Goal: Book appointment/travel/reservation

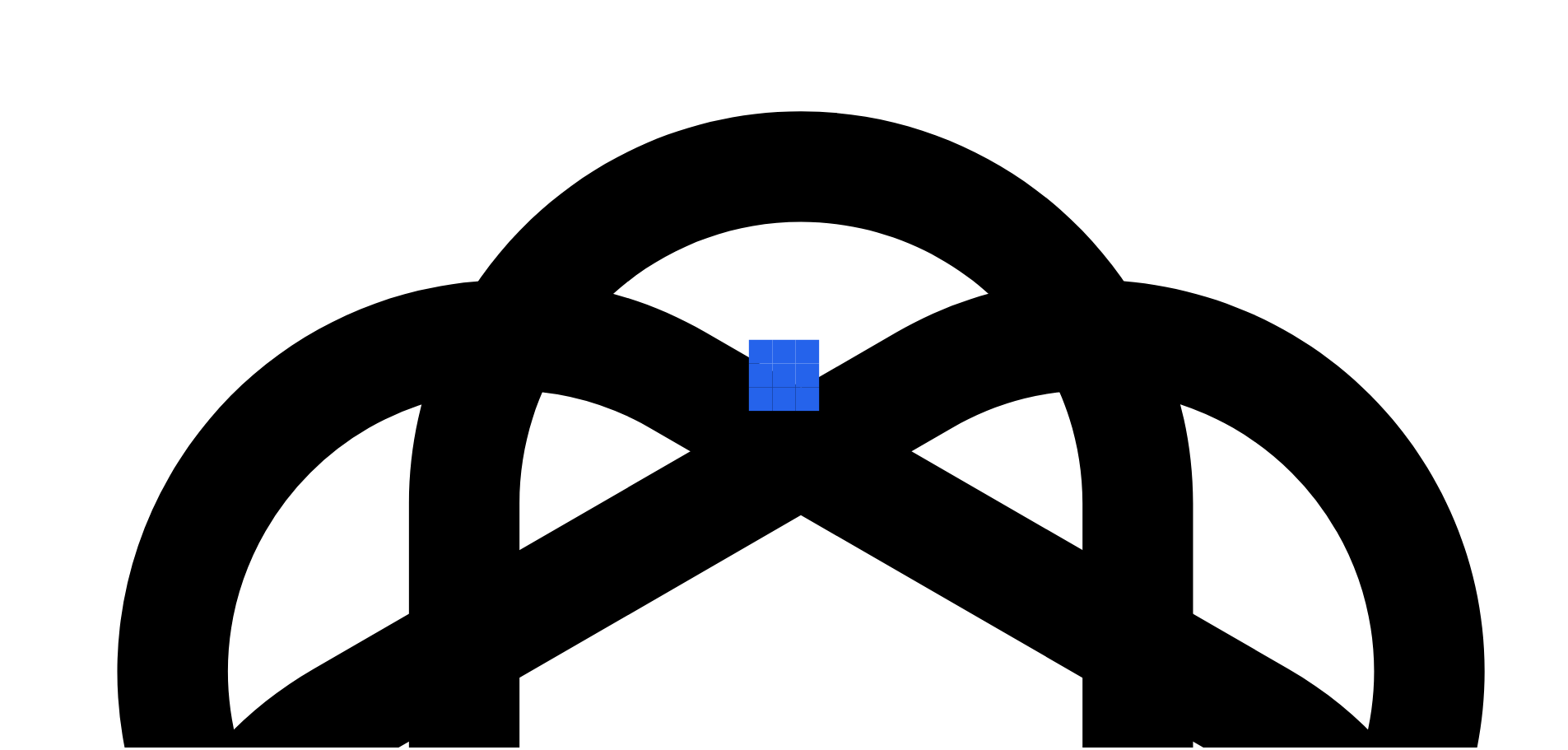
scroll to position [228, 0]
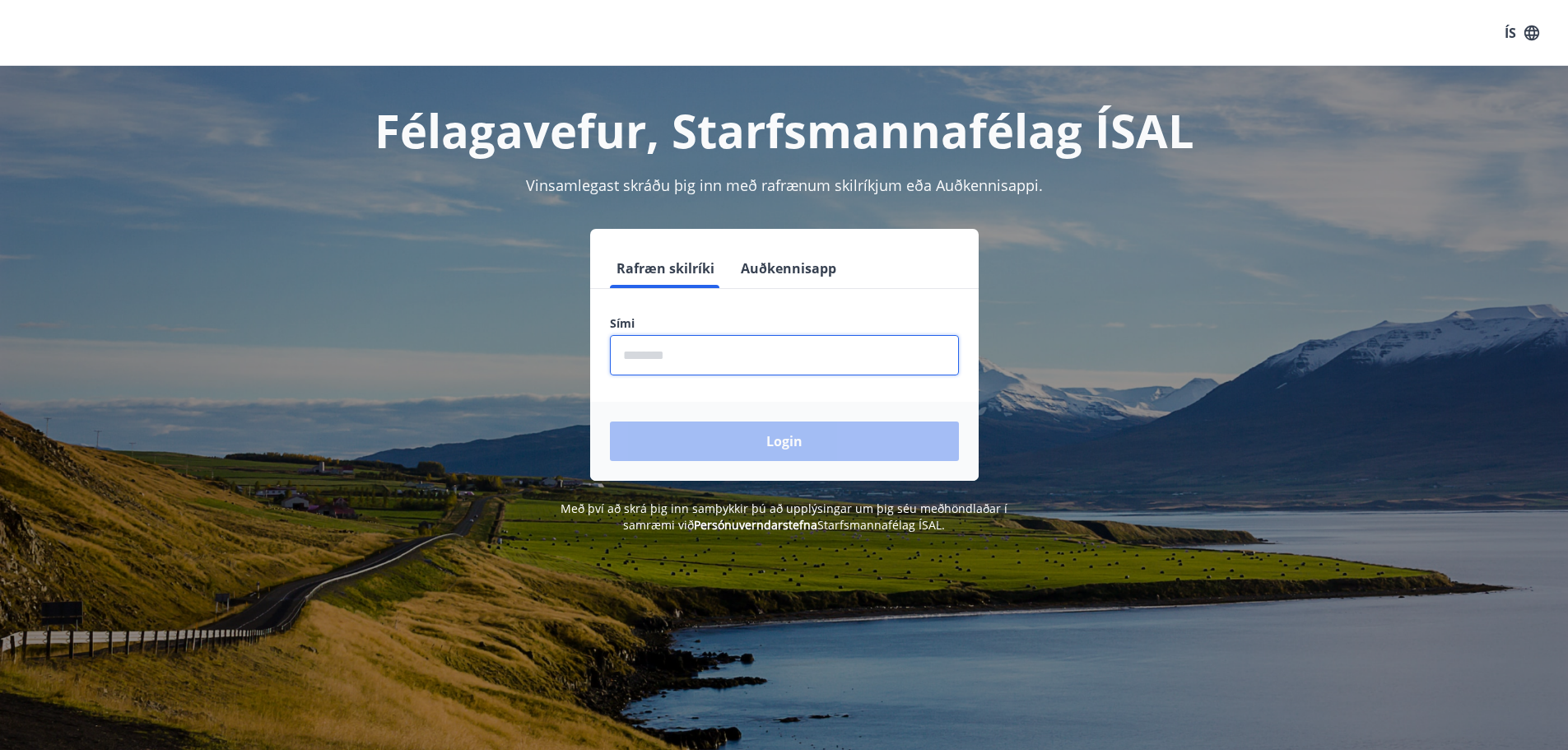
click at [655, 345] on input "phone" at bounding box center [784, 356] width 349 height 40
type input "********"
click at [610, 421] on button "Login" at bounding box center [784, 441] width 349 height 40
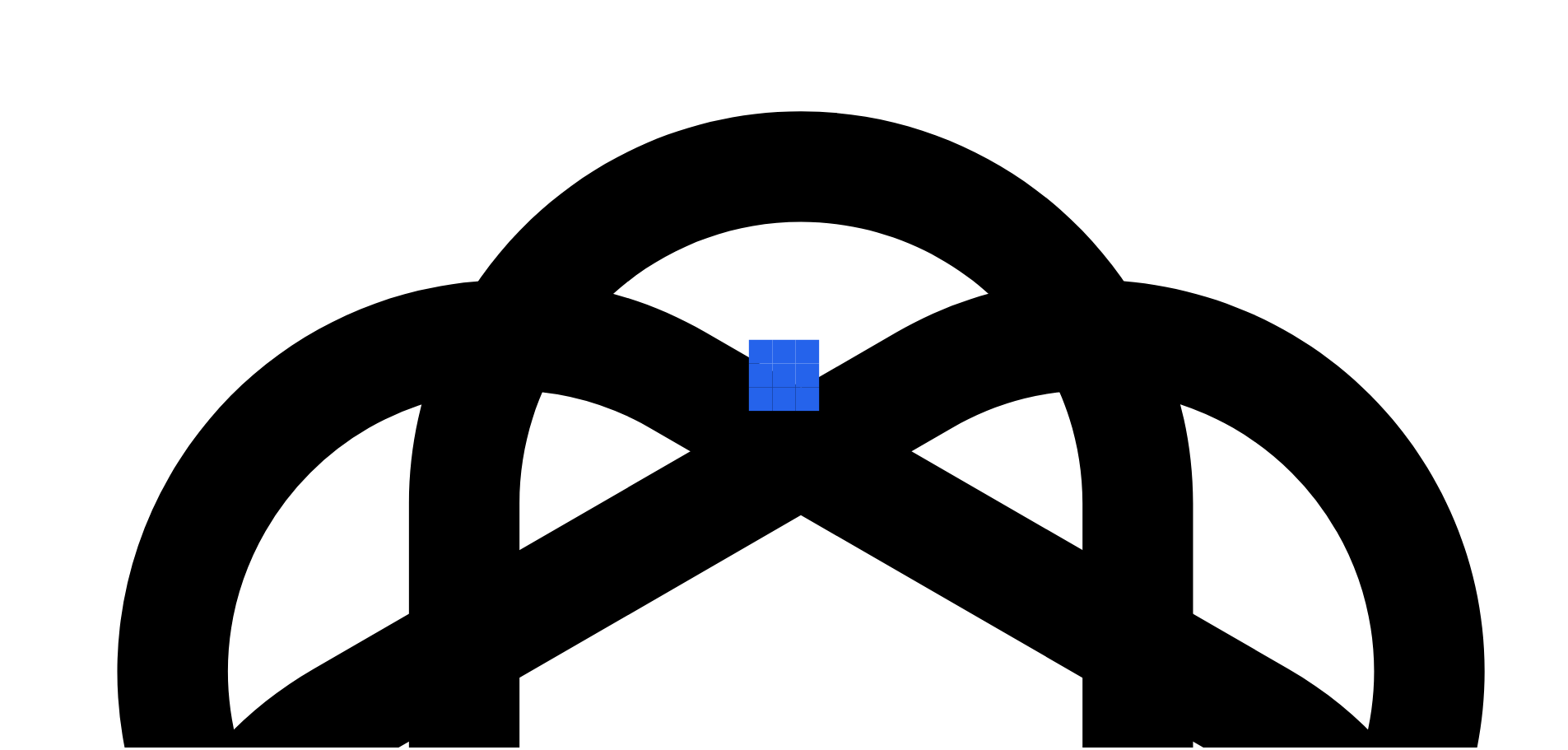
scroll to position [228, 0]
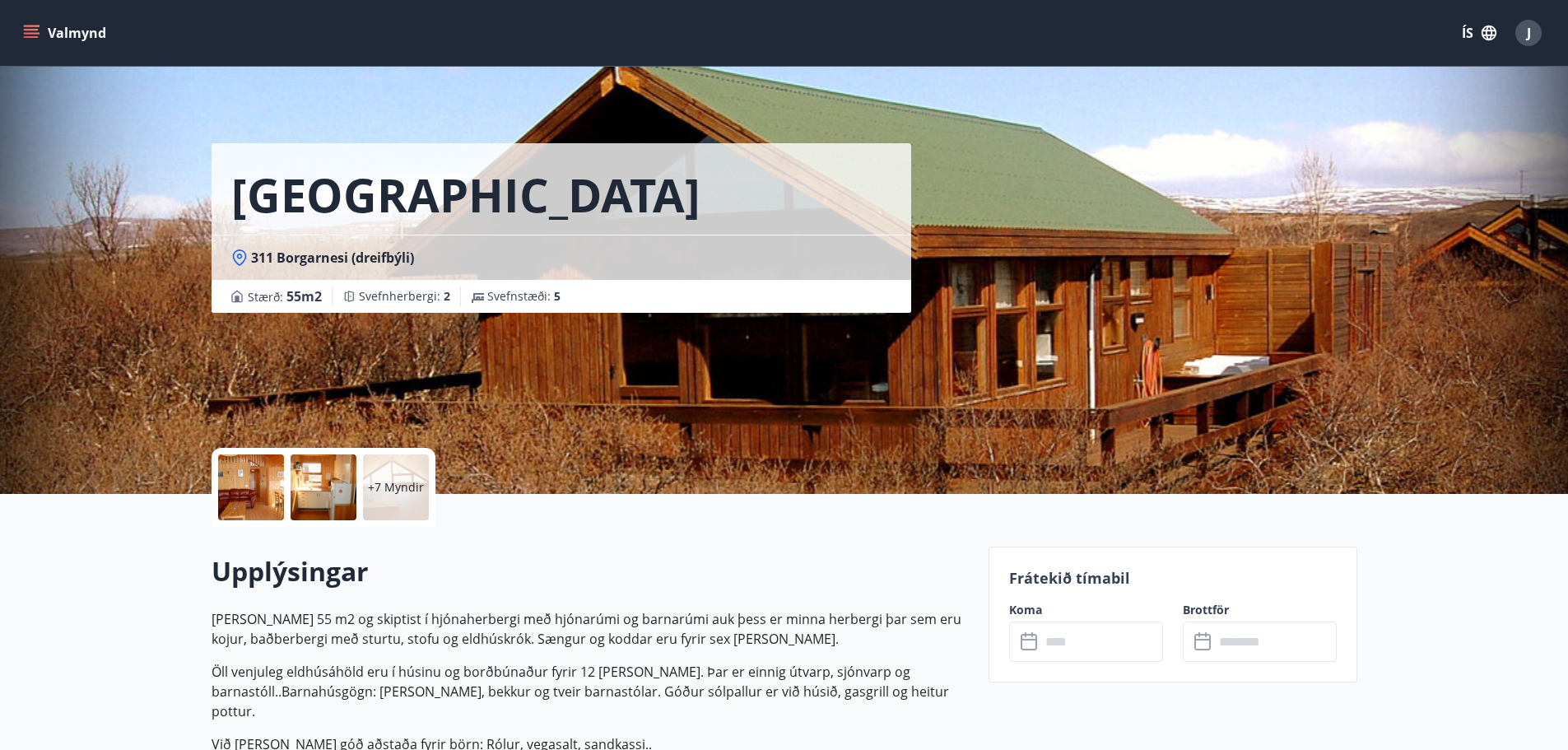
click at [39, 24] on button "Valmynd" at bounding box center [66, 33] width 93 height 30
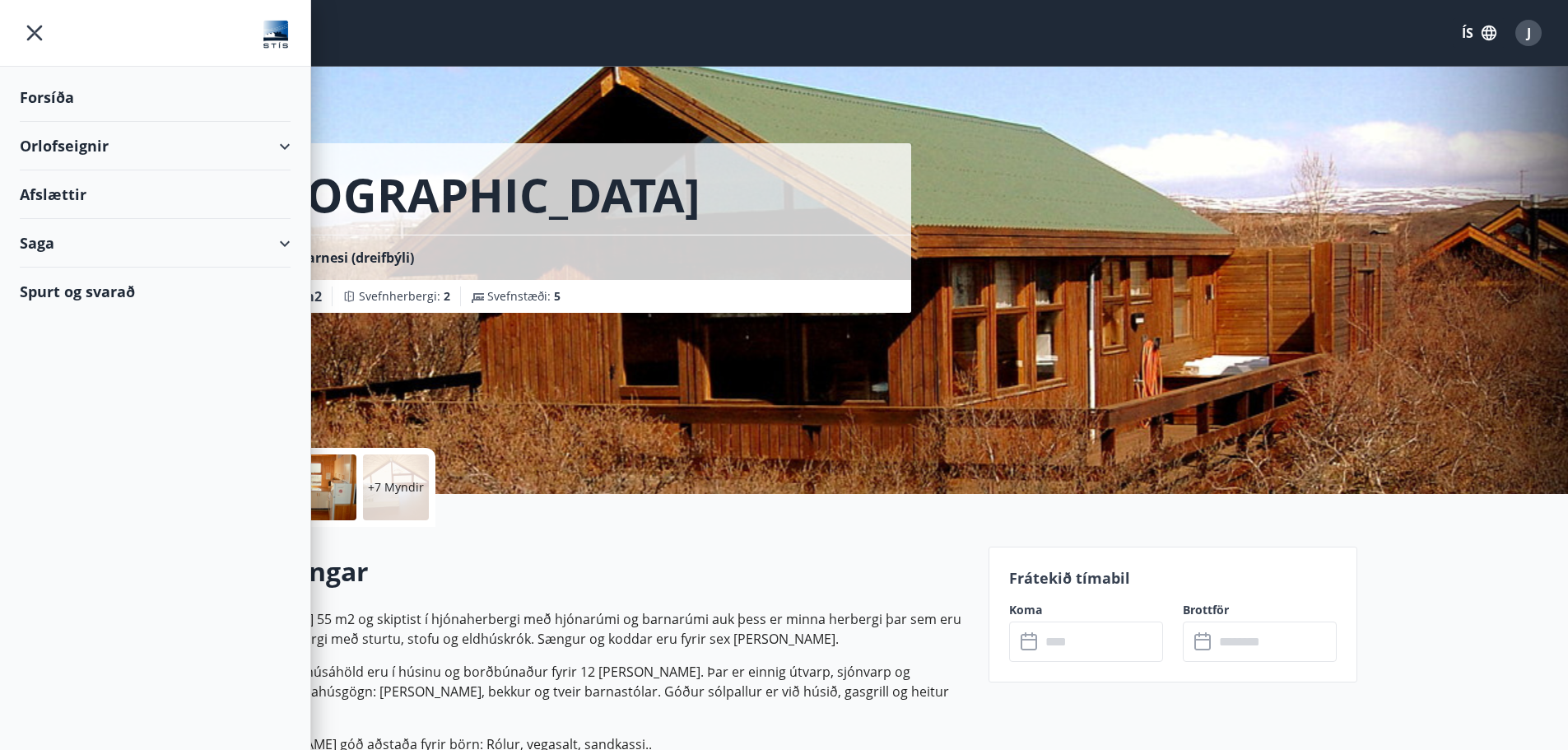
click at [132, 142] on div "Orlofseignir" at bounding box center [155, 146] width 271 height 48
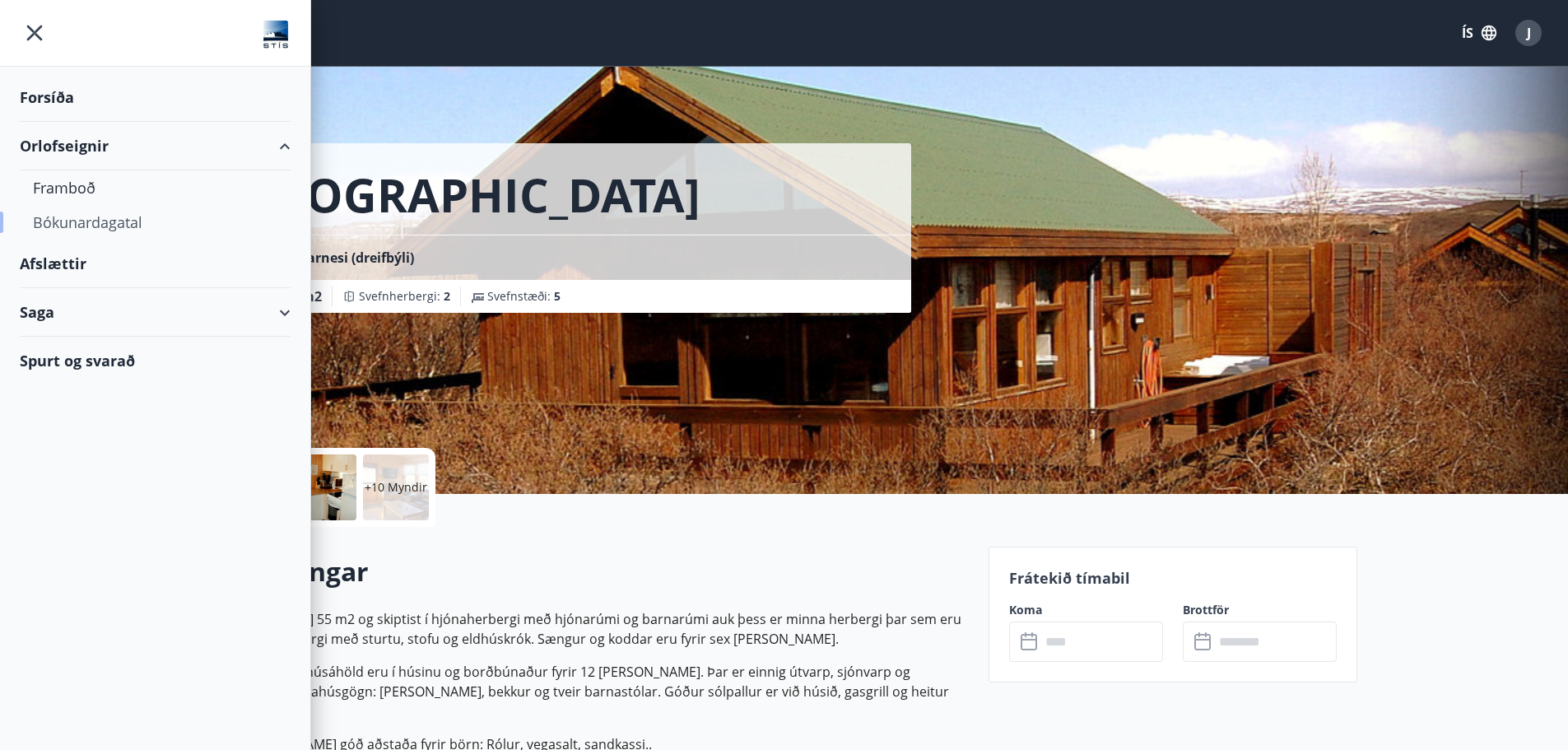
click at [105, 215] on div "Bókunardagatal" at bounding box center [155, 223] width 245 height 35
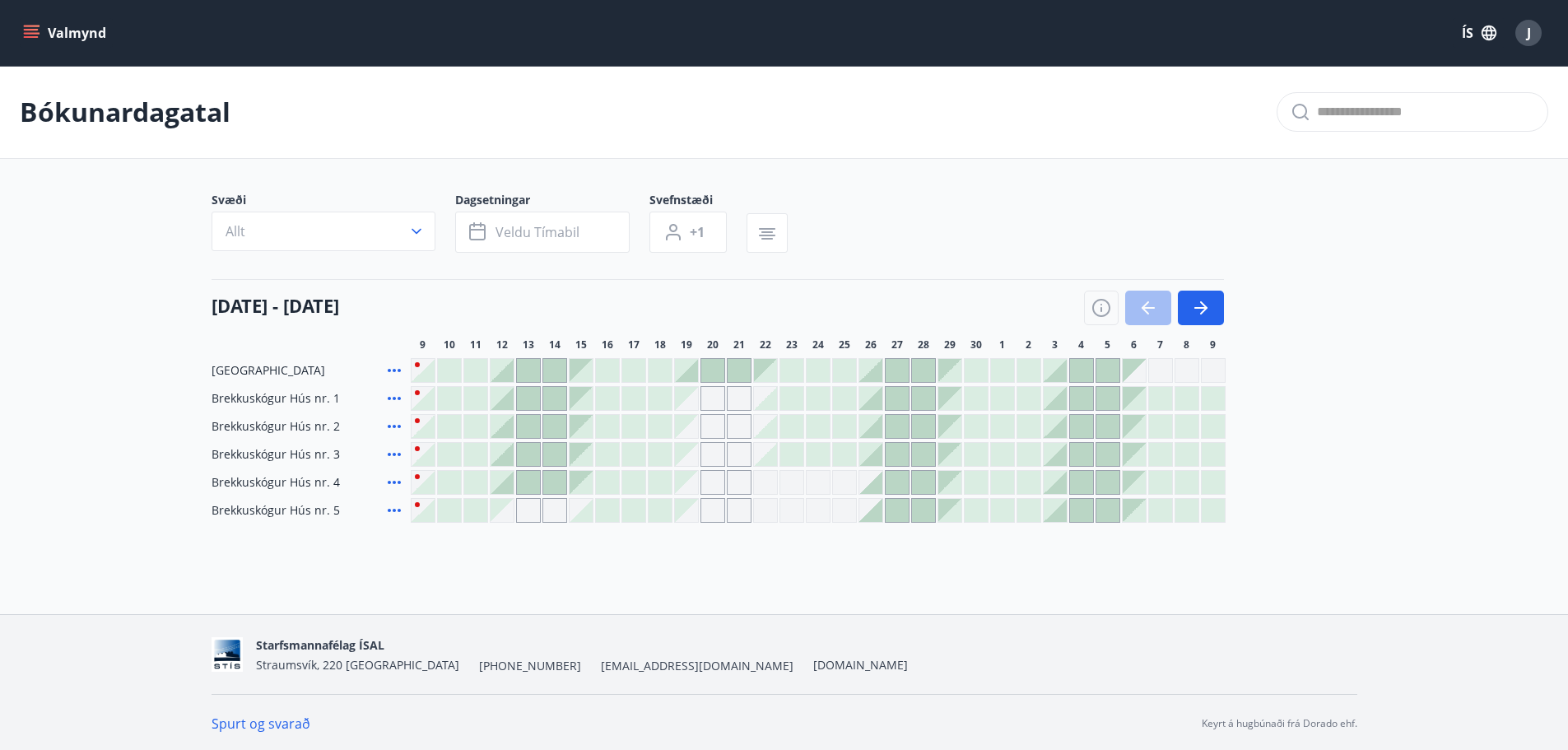
click at [690, 372] on div at bounding box center [686, 370] width 23 height 23
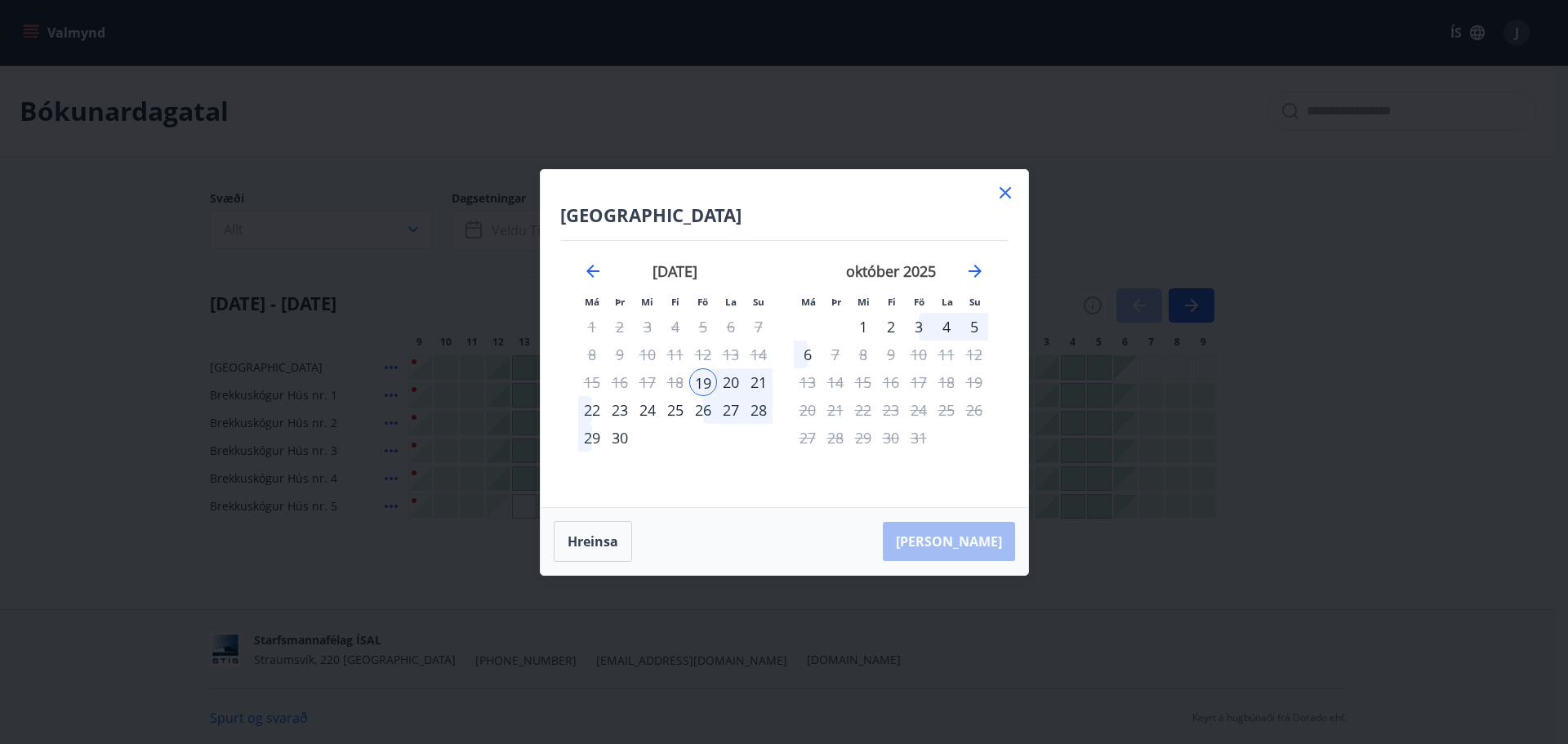
click at [1010, 194] on icon at bounding box center [1005, 192] width 20 height 20
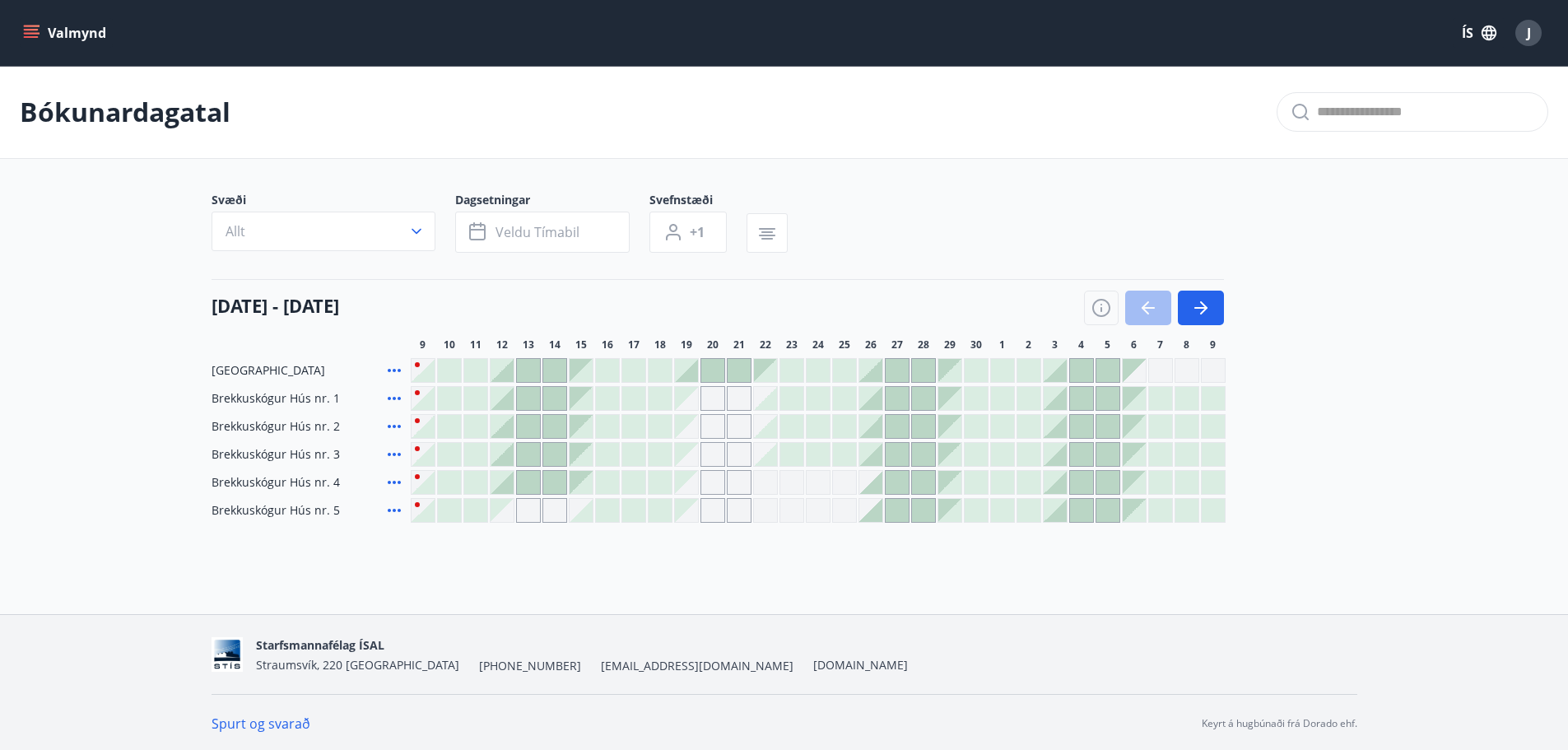
click at [510, 377] on div at bounding box center [502, 370] width 23 height 23
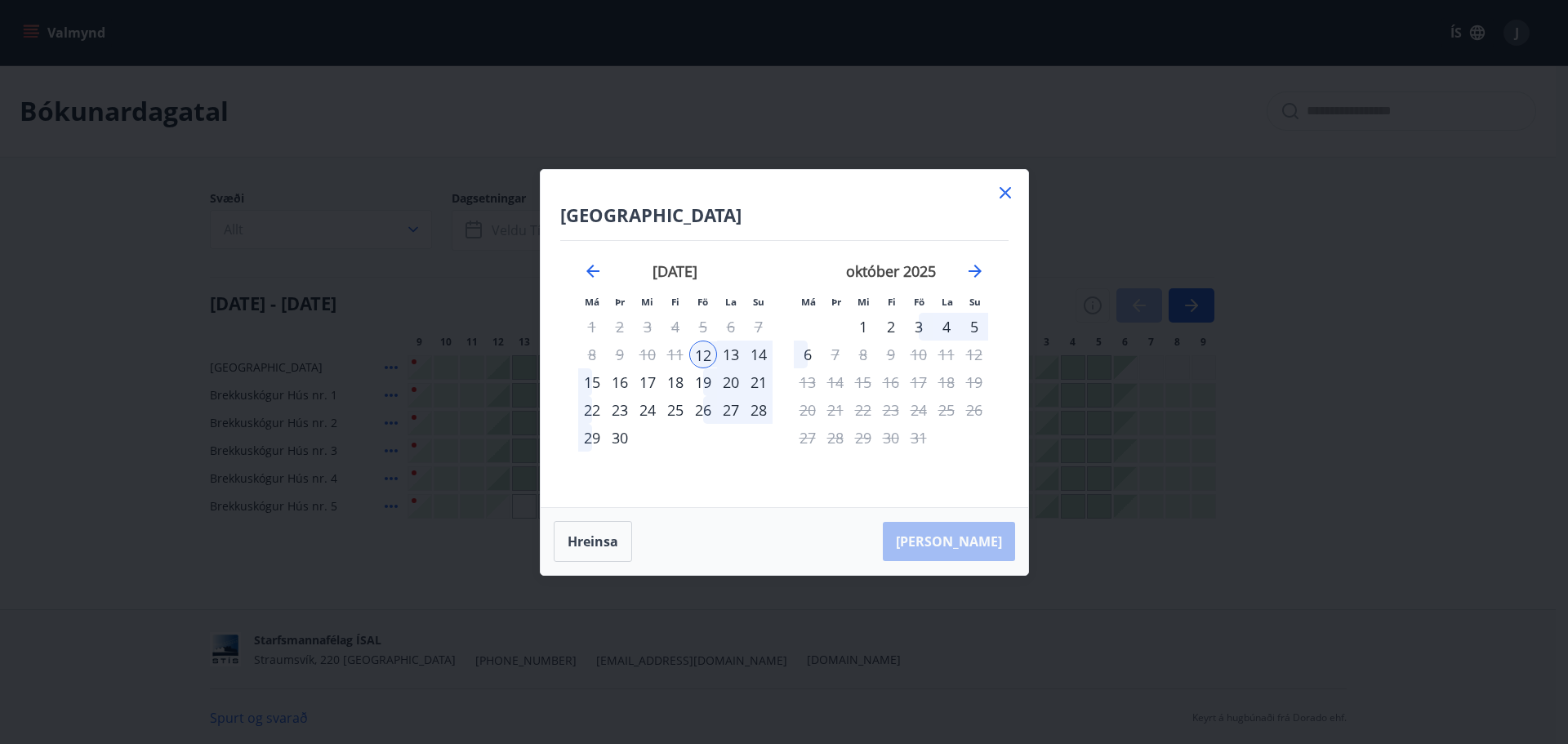
click at [585, 387] on div "15" at bounding box center [592, 382] width 28 height 28
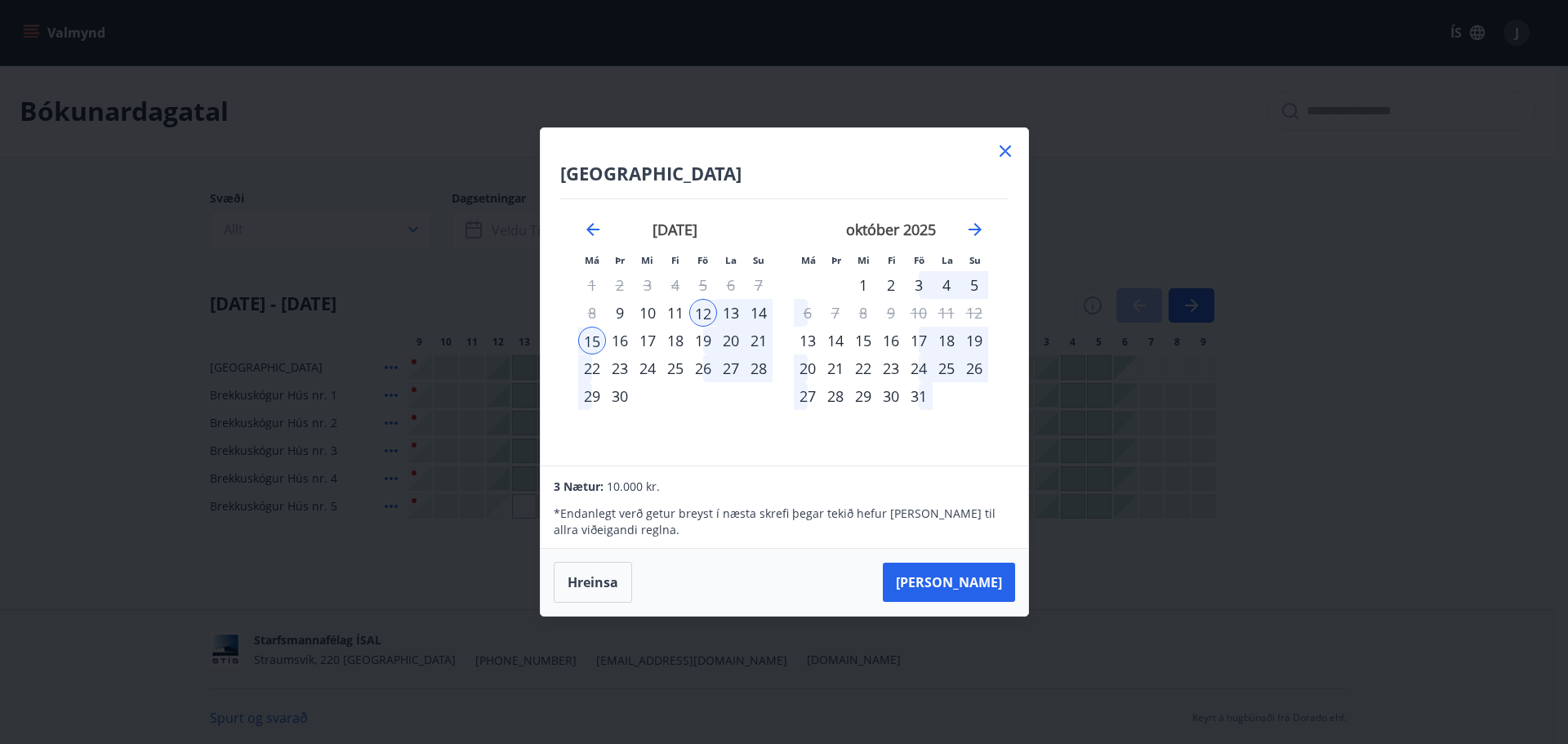
click at [967, 585] on button "Taka Frá" at bounding box center [948, 582] width 132 height 39
